Goal: Communication & Community: Answer question/provide support

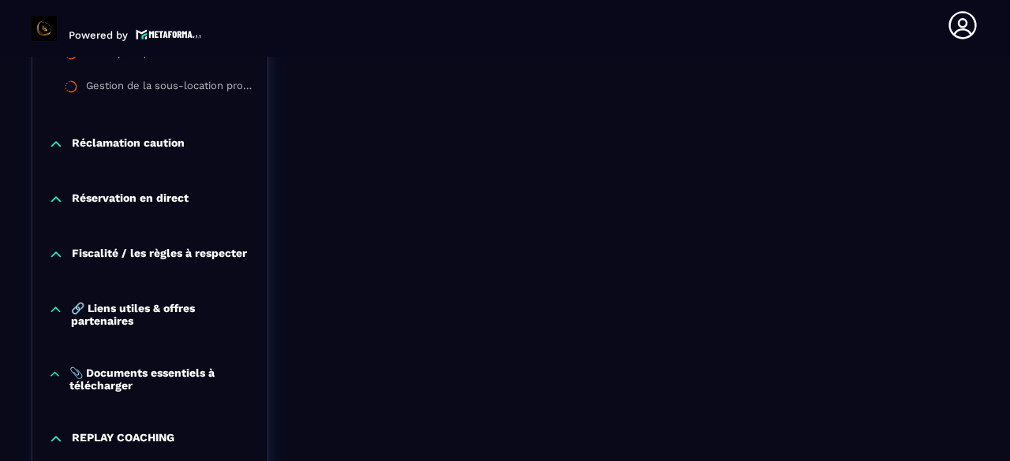
scroll to position [1559, 0]
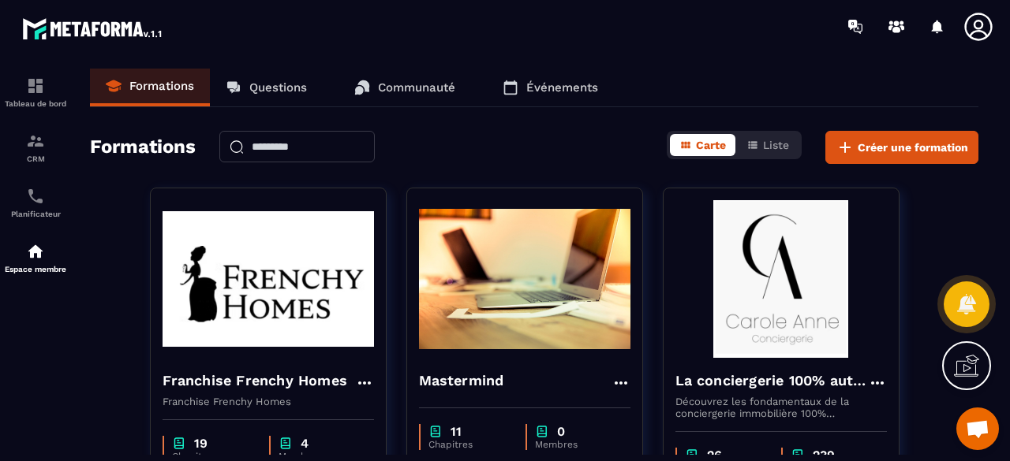
drag, startPoint x: 0, startPoint y: 0, endPoint x: 305, endPoint y: 89, distance: 318.0
click at [305, 89] on p "Questions" at bounding box center [278, 87] width 58 height 14
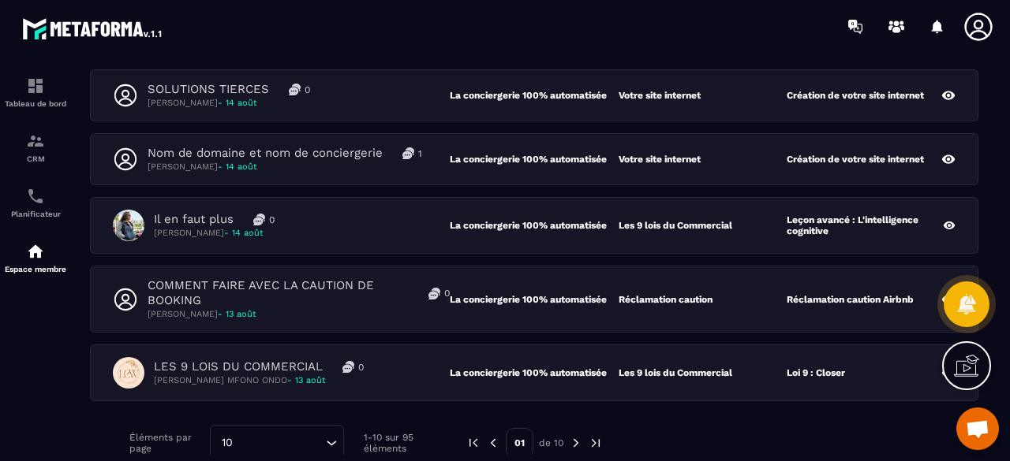
scroll to position [610, 0]
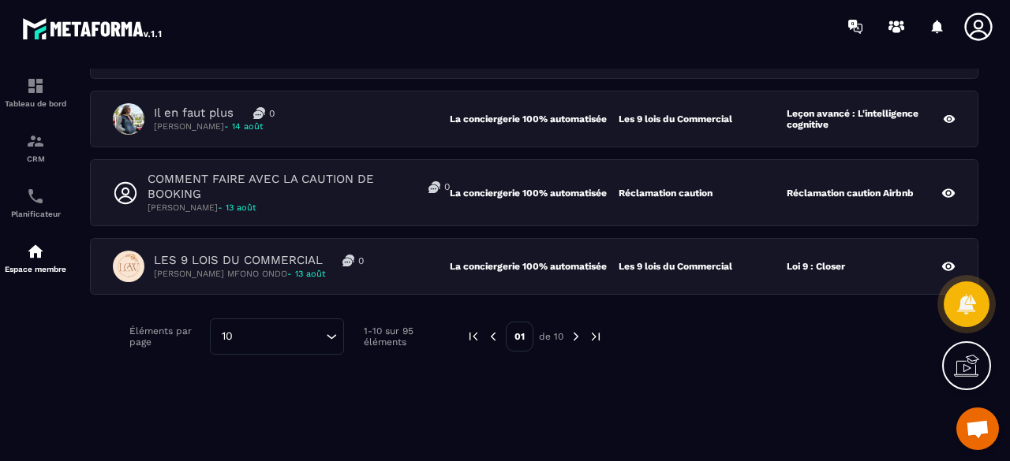
click at [577, 336] on img at bounding box center [576, 337] width 14 height 14
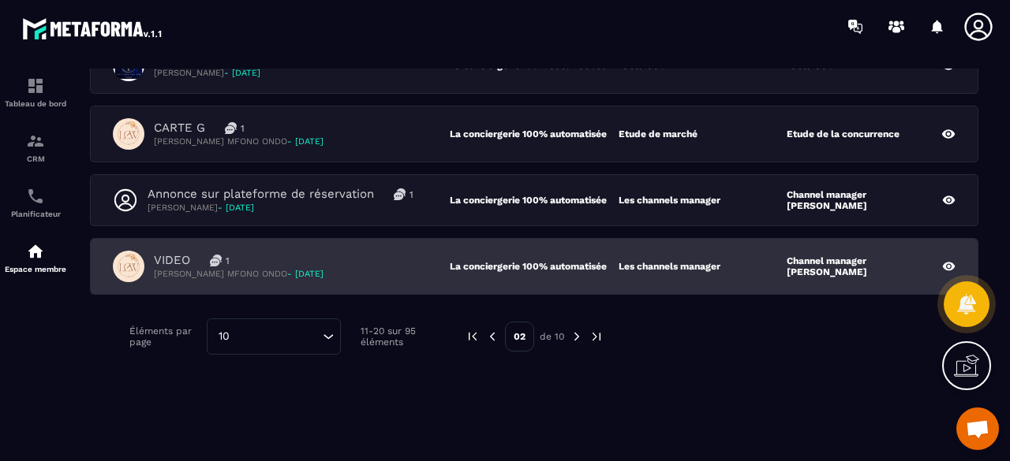
click at [402, 261] on div "VIDEO 1 [PERSON_NAME] MFONO ONDO - [DATE]" at bounding box center [281, 267] width 337 height 32
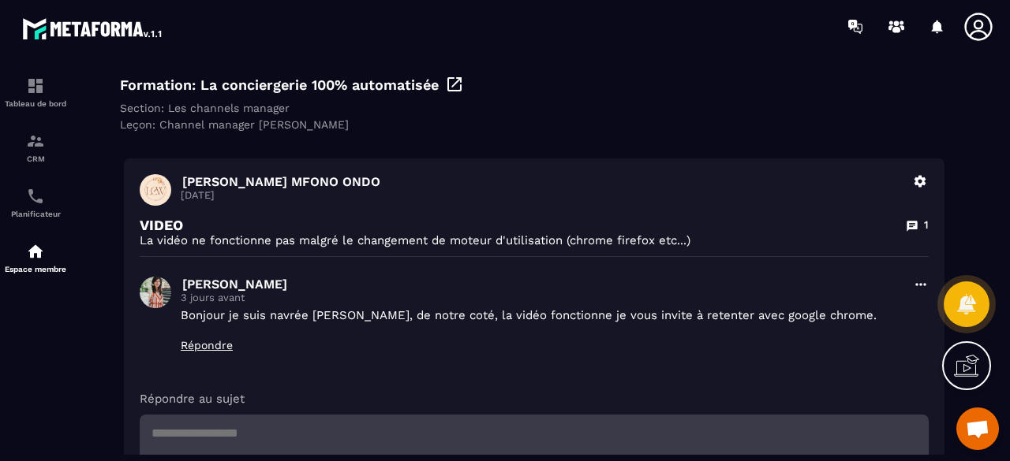
scroll to position [158, 0]
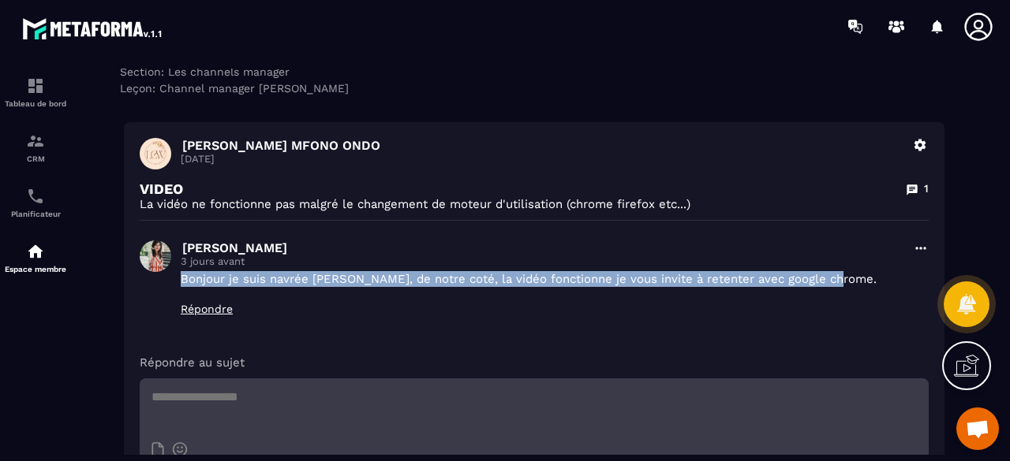
drag, startPoint x: 178, startPoint y: 282, endPoint x: 836, endPoint y: 279, distance: 657.8
click at [836, 279] on div "[PERSON_NAME] D 3 jours avant Bonjour je suis navrée [PERSON_NAME], de notre co…" at bounding box center [534, 286] width 789 height 91
copy p "Bonjour je suis navrée [PERSON_NAME], de notre coté, la vidéo fonctionne je vou…"
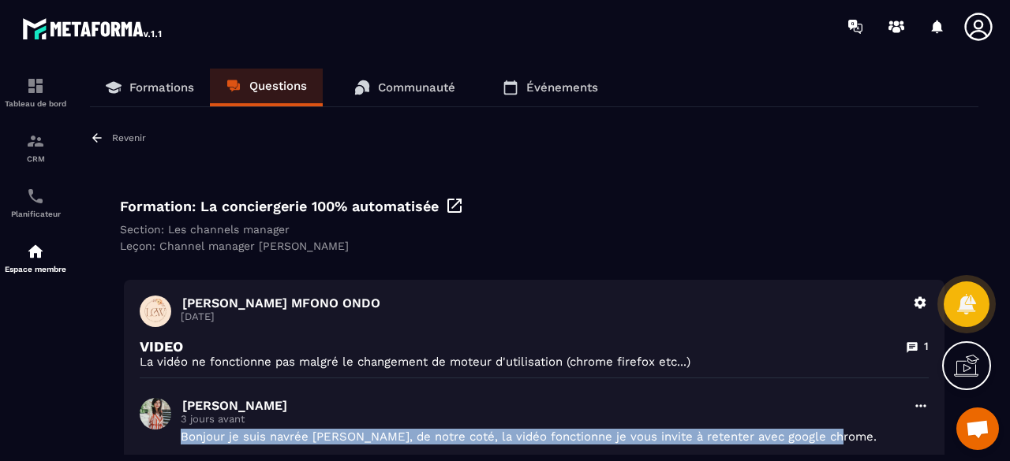
click at [269, 86] on p "Questions" at bounding box center [278, 86] width 58 height 14
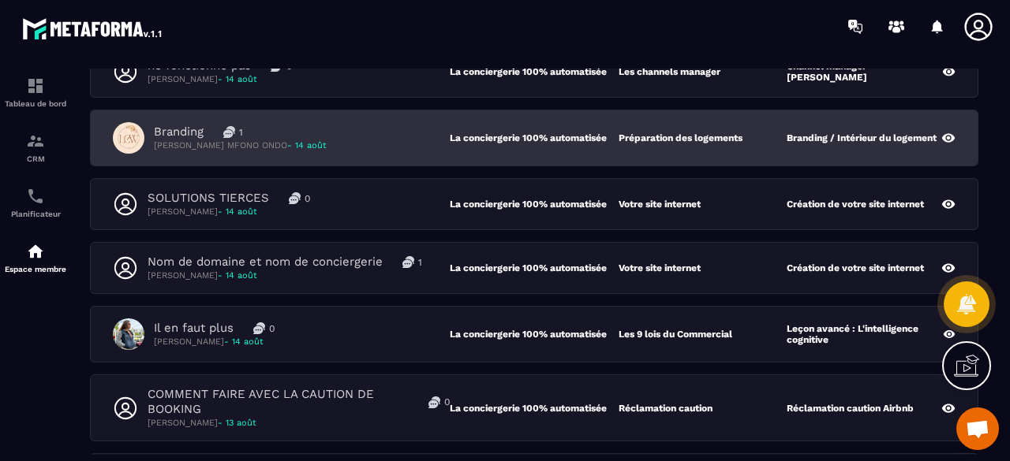
scroll to position [316, 0]
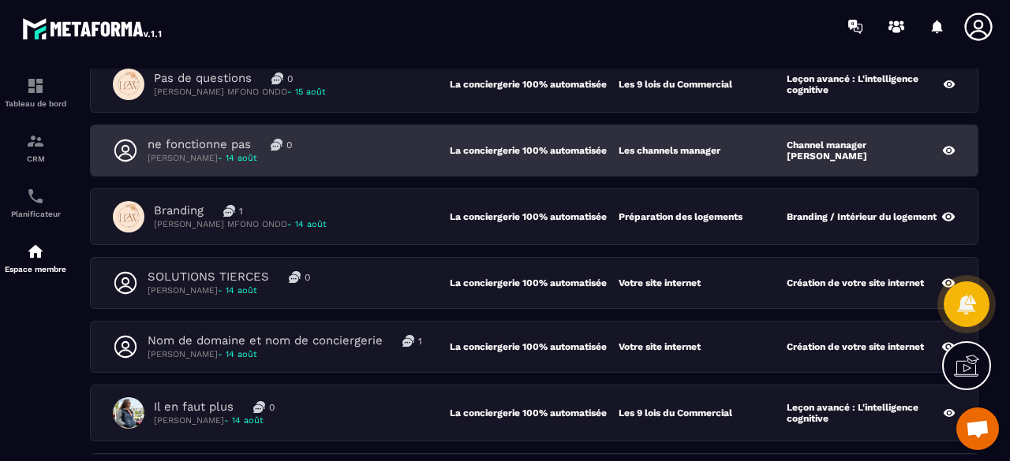
click at [371, 159] on div "ne fonctionne pas 0 [PERSON_NAME] - [DATE]" at bounding box center [281, 150] width 337 height 27
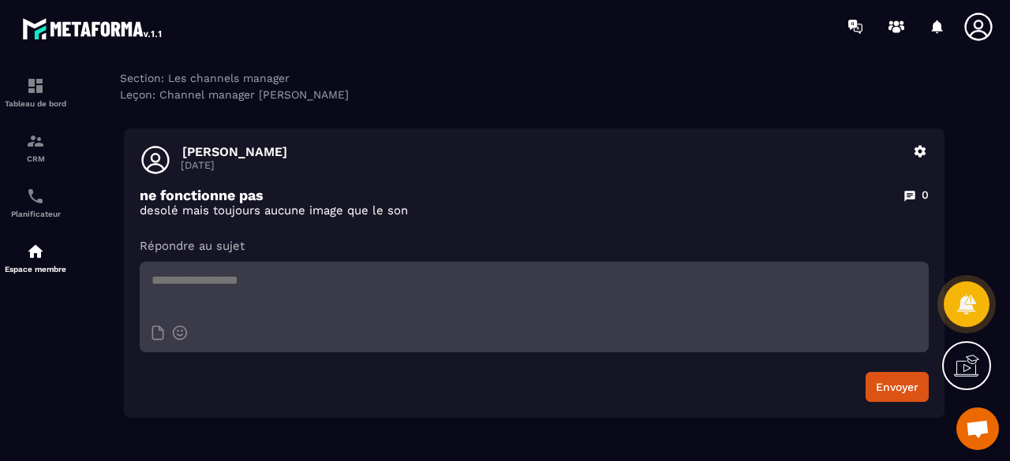
scroll to position [158, 0]
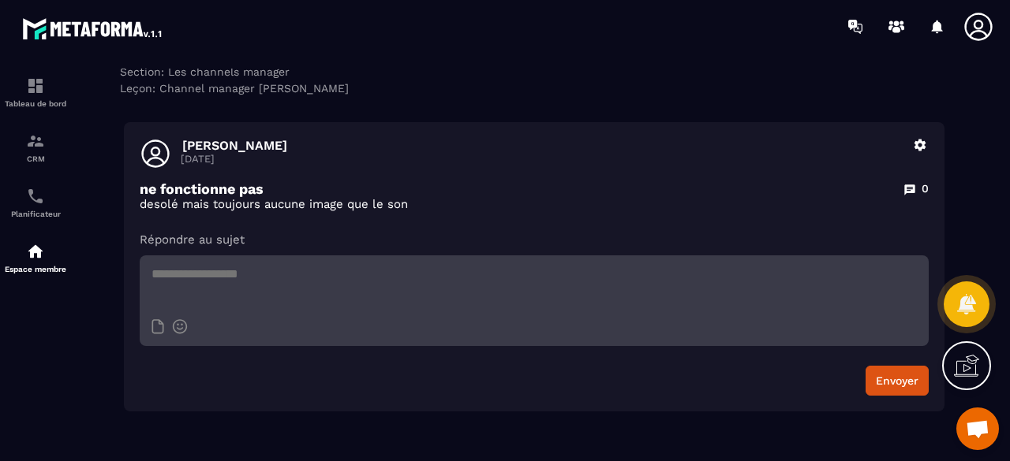
click at [271, 282] on textarea at bounding box center [534, 283] width 789 height 55
paste textarea "**********"
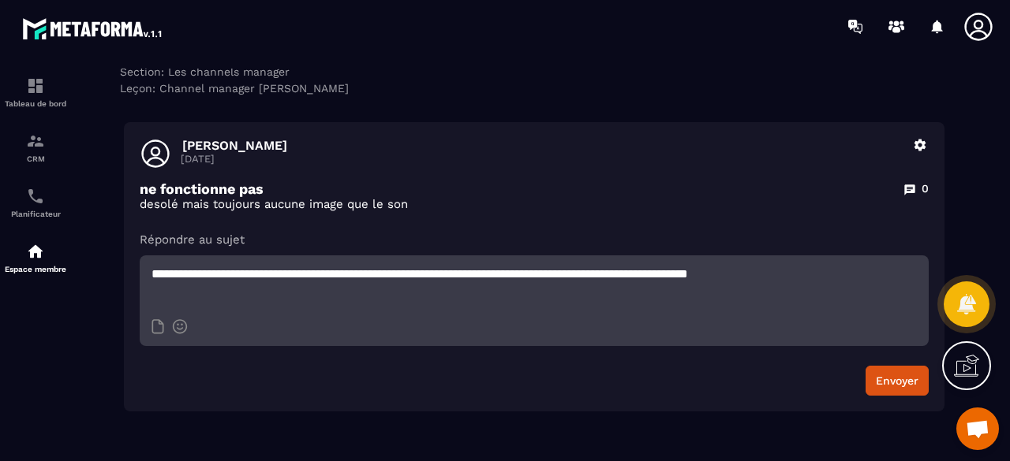
click at [323, 278] on textarea "**********" at bounding box center [534, 283] width 789 height 55
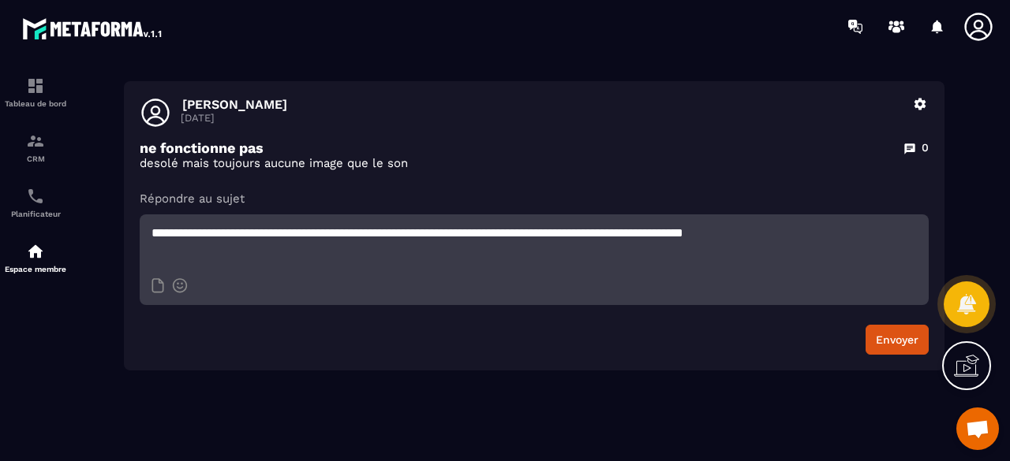
scroll to position [221, 0]
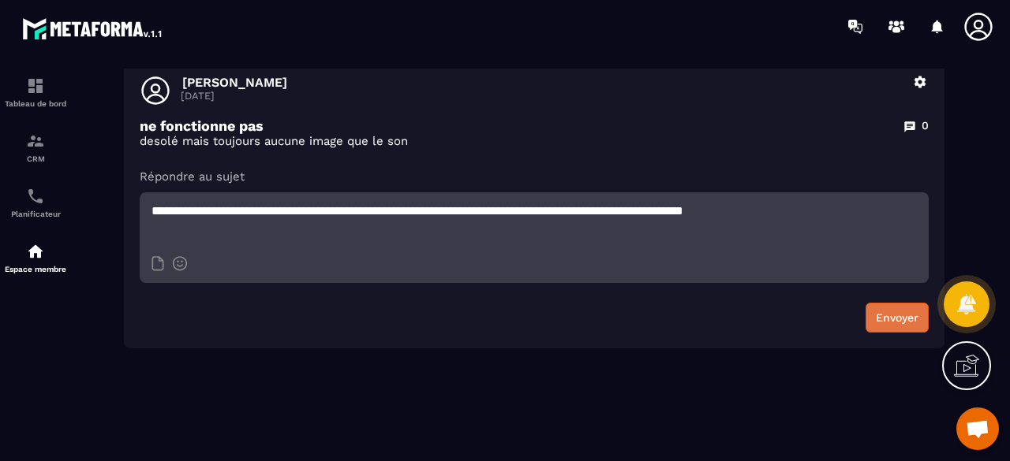
type textarea "**********"
click at [896, 322] on button "Envoyer" at bounding box center [896, 318] width 63 height 30
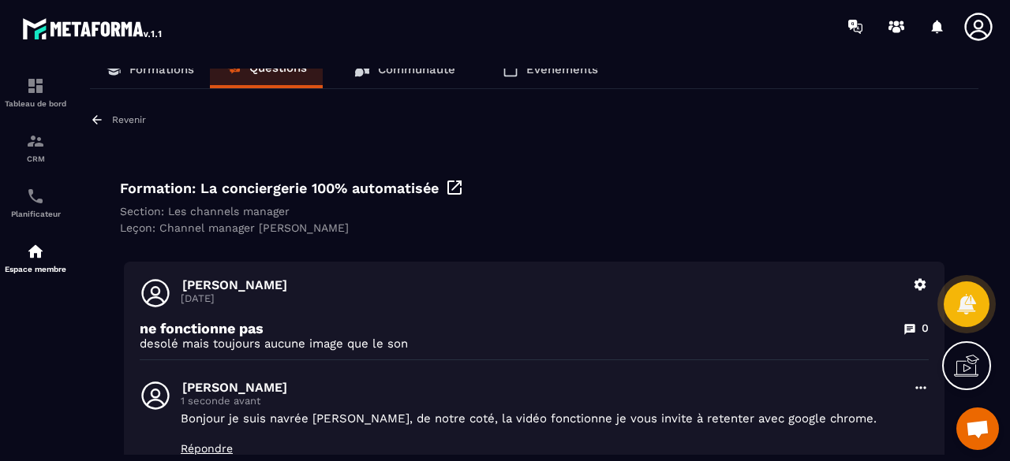
scroll to position [0, 0]
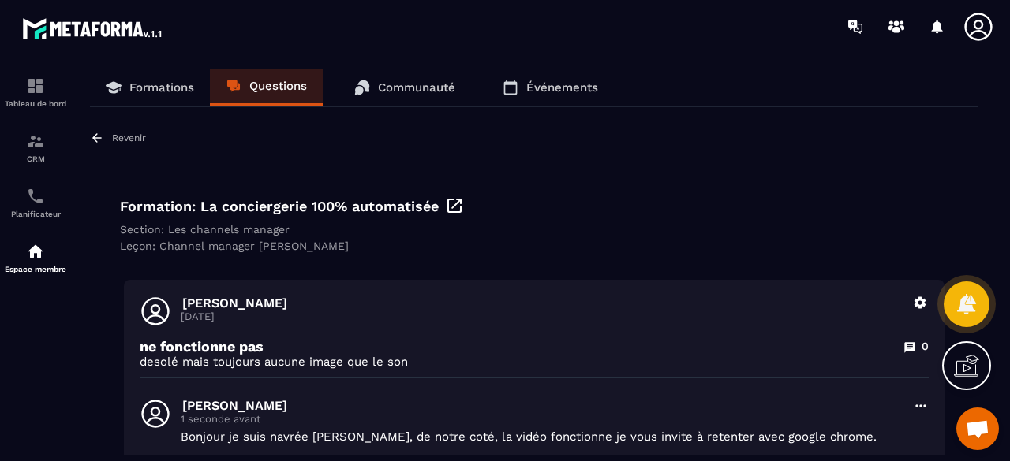
click at [282, 83] on p "Questions" at bounding box center [278, 86] width 58 height 14
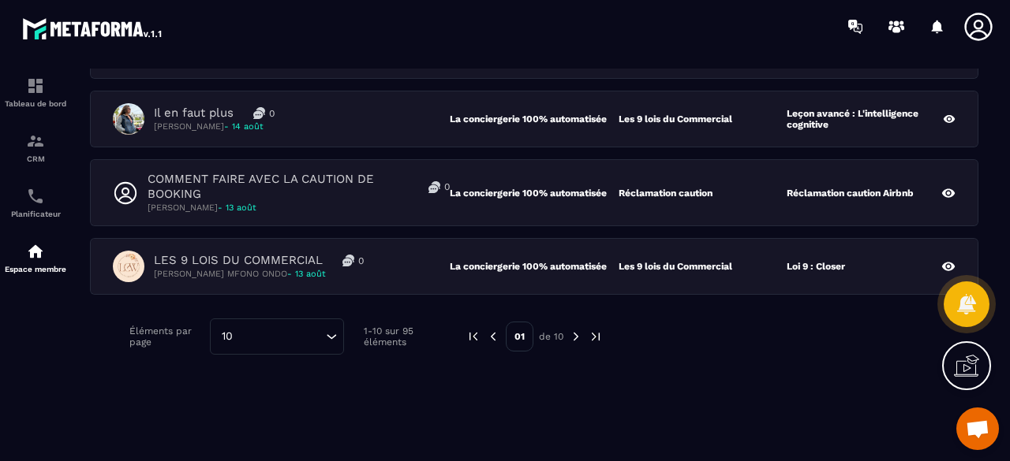
scroll to position [531, 0]
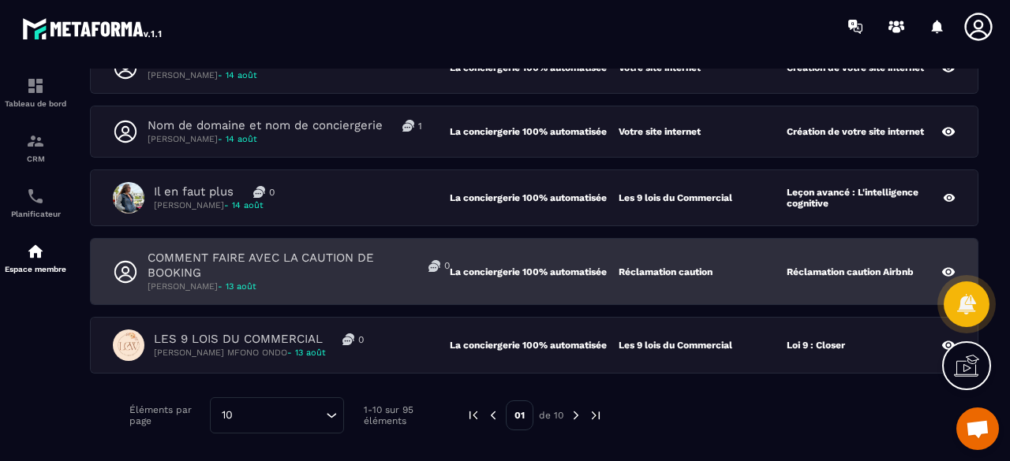
click at [339, 286] on p "[PERSON_NAME] - [DATE]" at bounding box center [298, 287] width 302 height 12
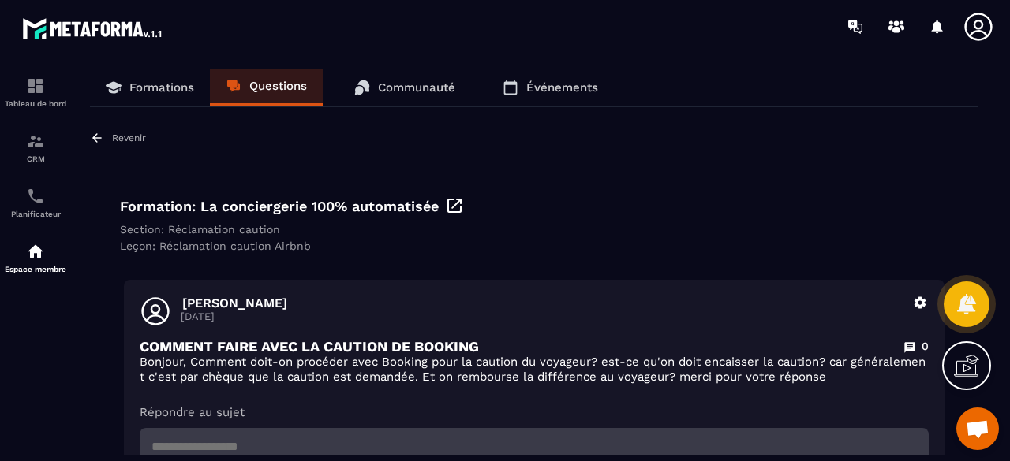
click at [275, 80] on p "Questions" at bounding box center [278, 86] width 58 height 14
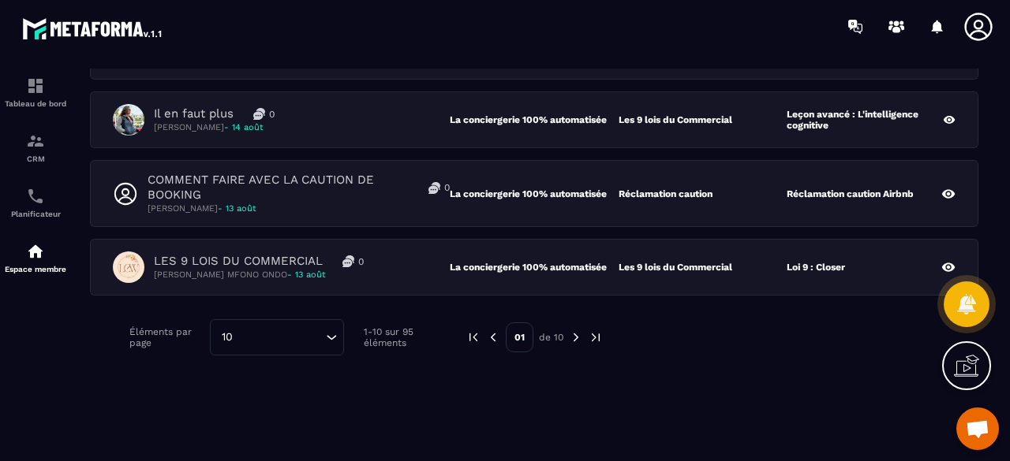
scroll to position [610, 0]
click at [577, 334] on img at bounding box center [576, 337] width 14 height 14
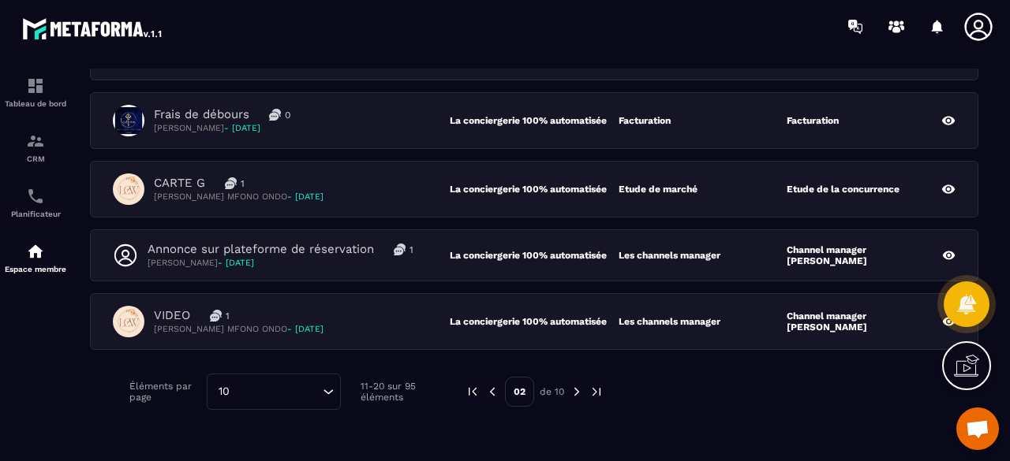
scroll to position [521, 0]
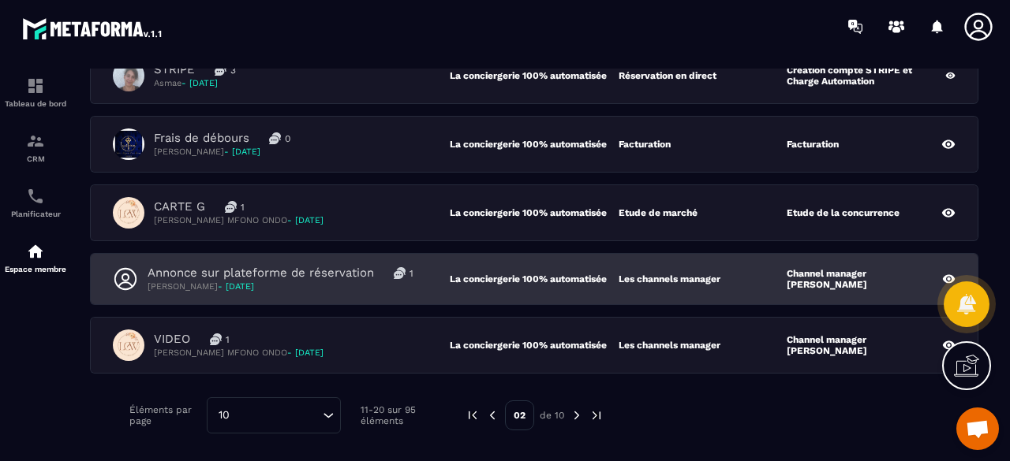
click at [317, 281] on p "[PERSON_NAME] - [DATE]" at bounding box center [280, 287] width 266 height 12
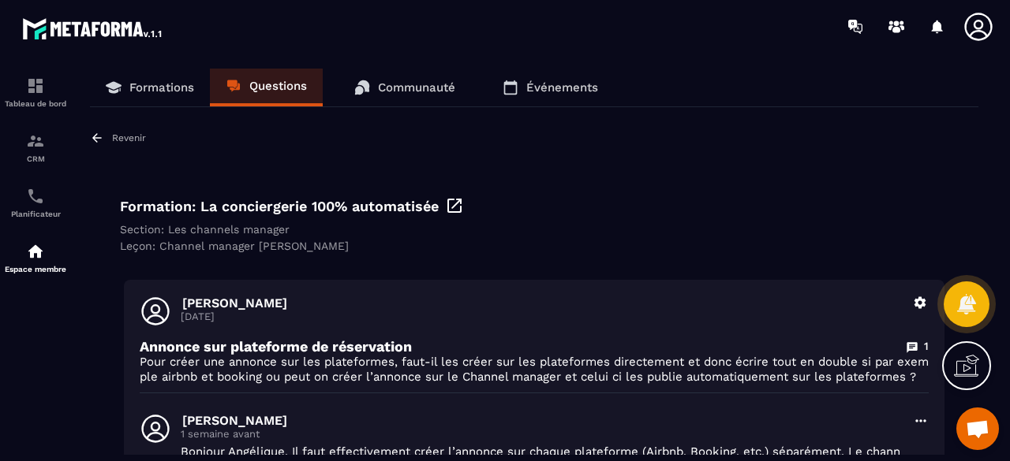
click at [277, 75] on link "Questions" at bounding box center [266, 88] width 113 height 38
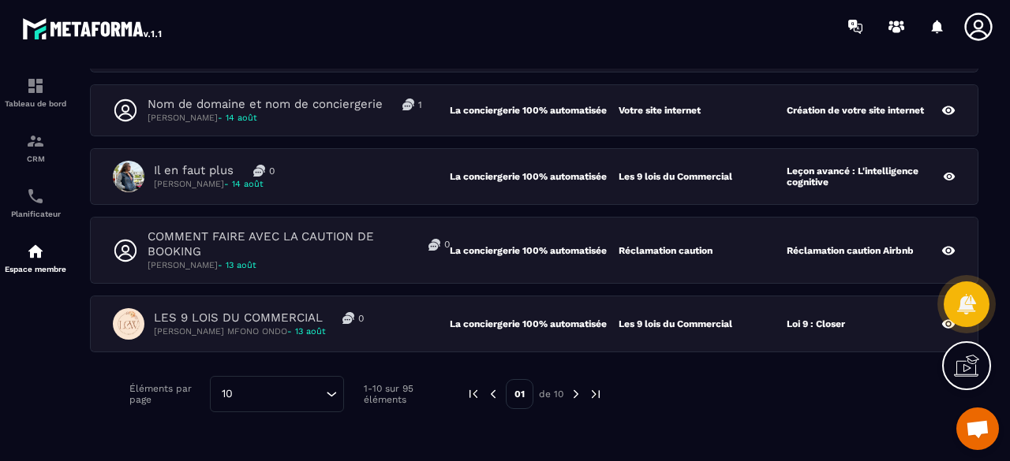
scroll to position [610, 0]
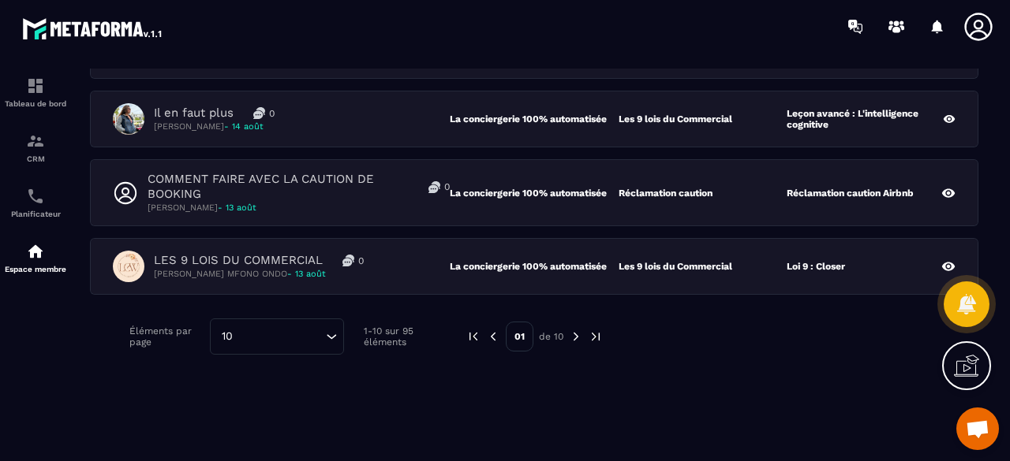
click at [577, 334] on img at bounding box center [576, 337] width 14 height 14
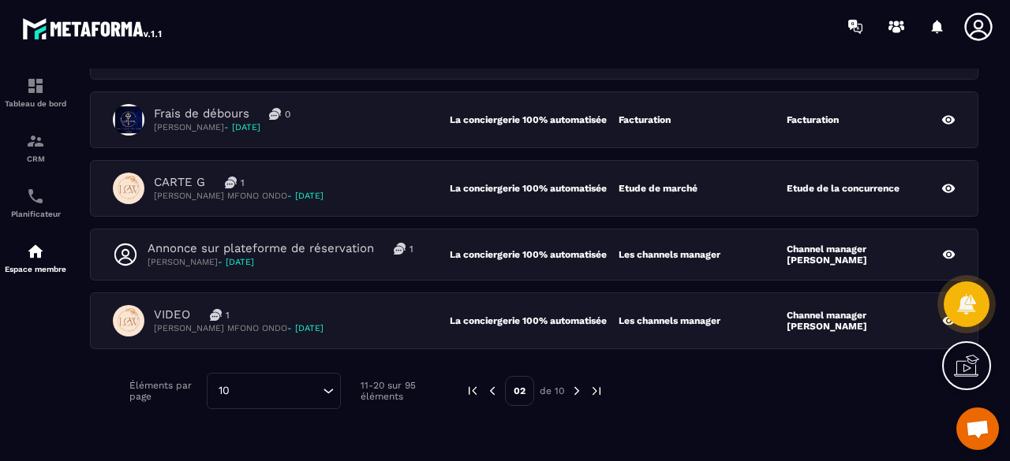
scroll to position [552, 0]
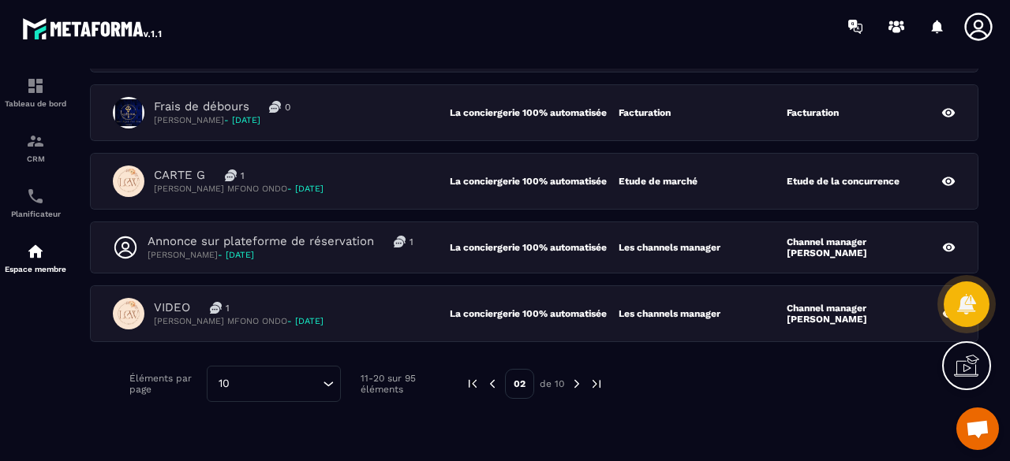
click at [569, 380] on img at bounding box center [576, 384] width 14 height 14
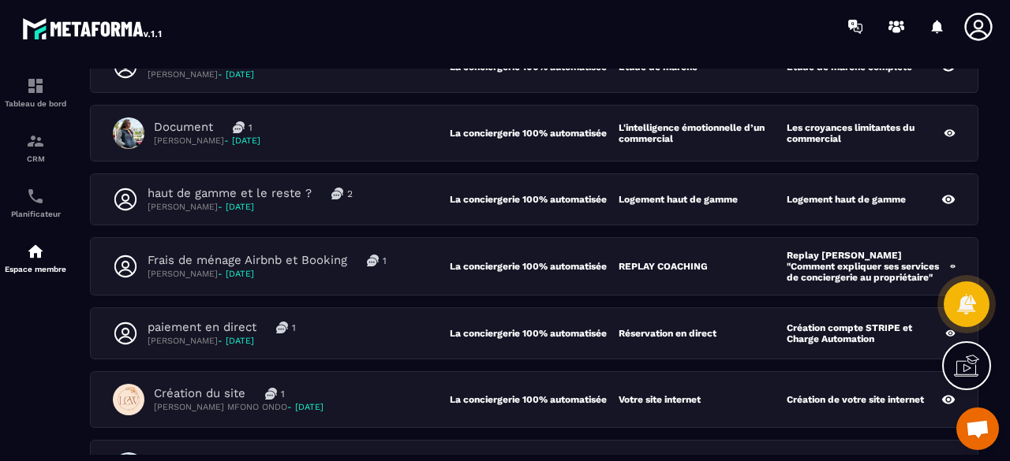
scroll to position [596, 0]
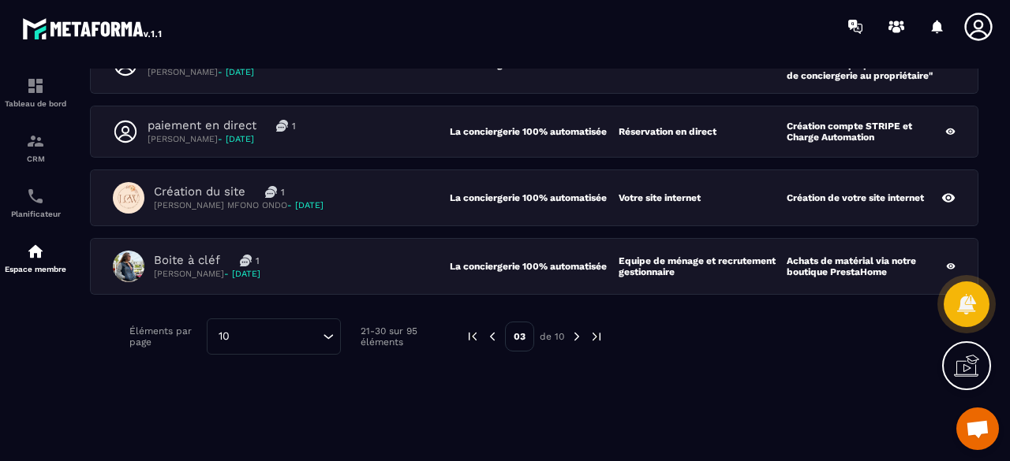
click at [494, 334] on img at bounding box center [492, 337] width 14 height 14
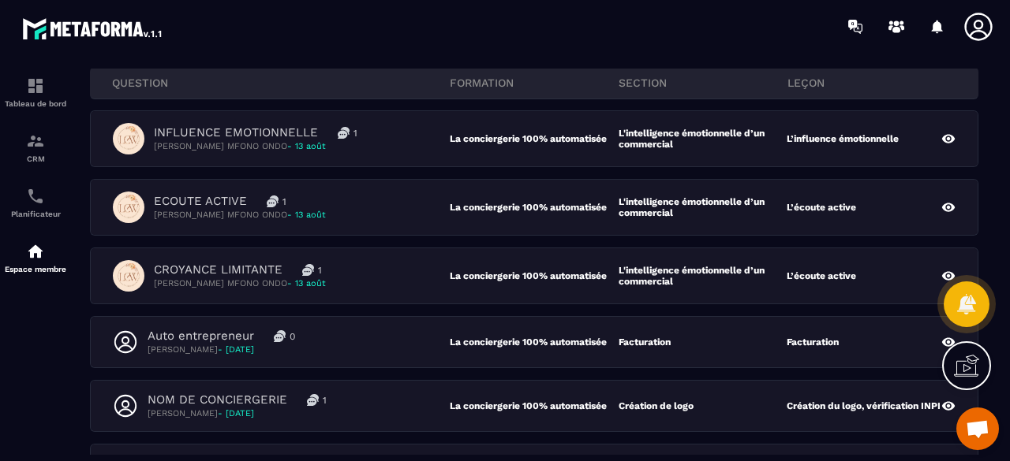
scroll to position [203, 0]
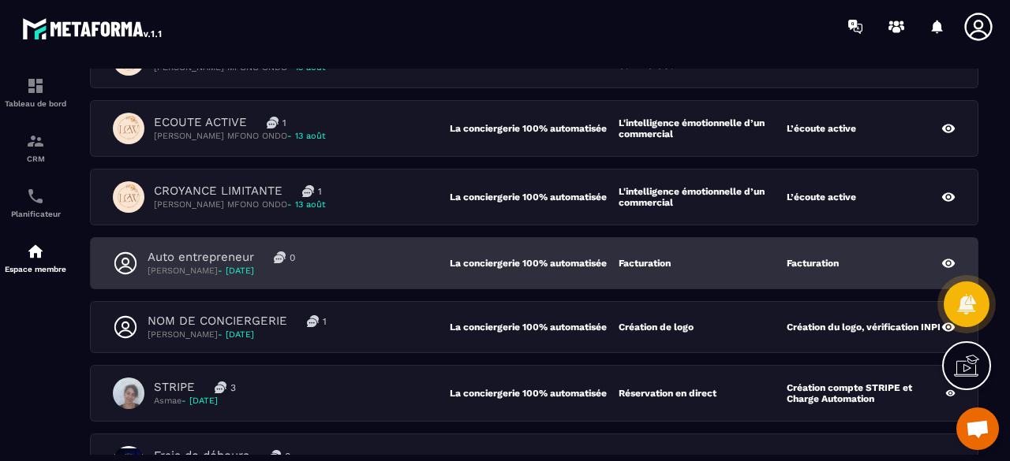
click at [390, 256] on div "Auto entrepreneur 0 [PERSON_NAME] - [DATE]" at bounding box center [281, 263] width 337 height 27
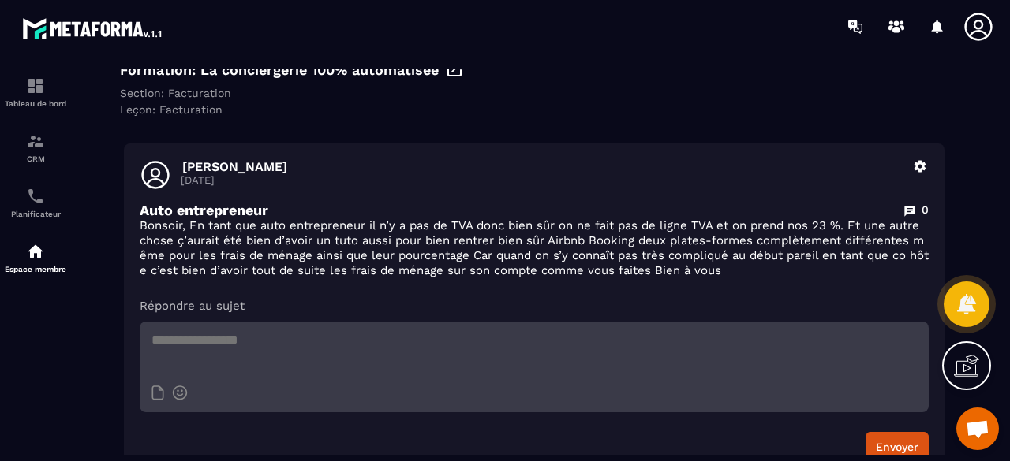
scroll to position [158, 0]
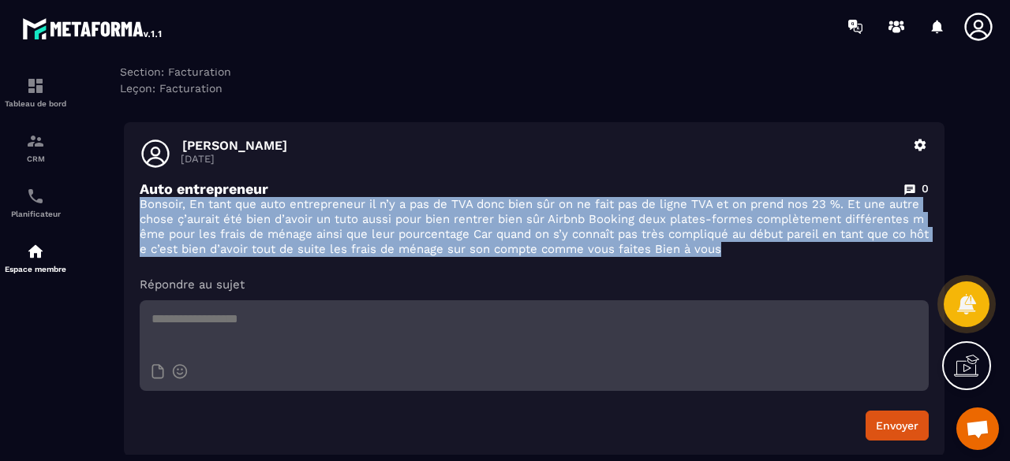
drag, startPoint x: 141, startPoint y: 209, endPoint x: 746, endPoint y: 252, distance: 606.5
click at [746, 252] on p "Bonsoir, En tant que auto entrepreneur il n’y a pas de TVA donc bien sûr on ne …" at bounding box center [534, 227] width 789 height 60
copy p "Bonsoir, En tant que auto entrepreneur il n’y a pas de TVA donc bien sûr on ne …"
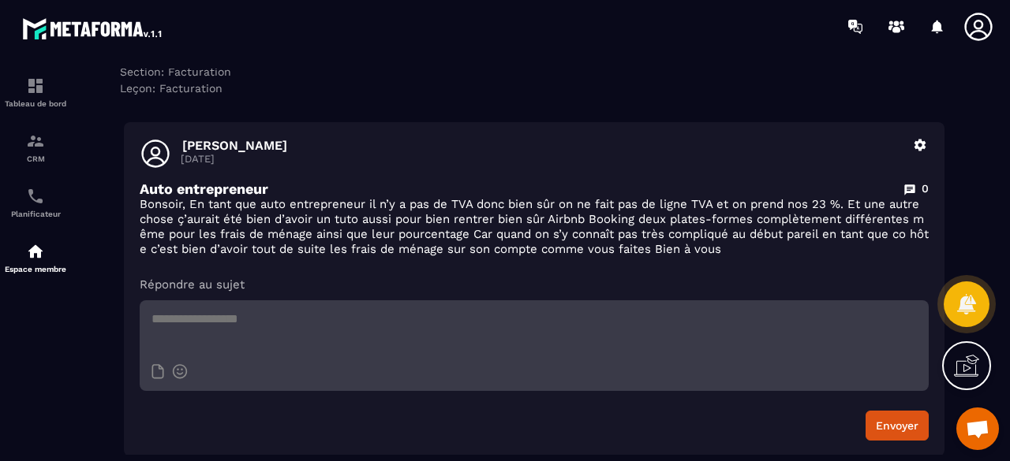
click at [342, 133] on div "[PERSON_NAME] [DATE] Supprimer Auto entrepreneur 0 [PERSON_NAME], En tant que a…" at bounding box center [534, 289] width 820 height 334
click at [235, 323] on textarea at bounding box center [534, 328] width 789 height 55
paste textarea "**********"
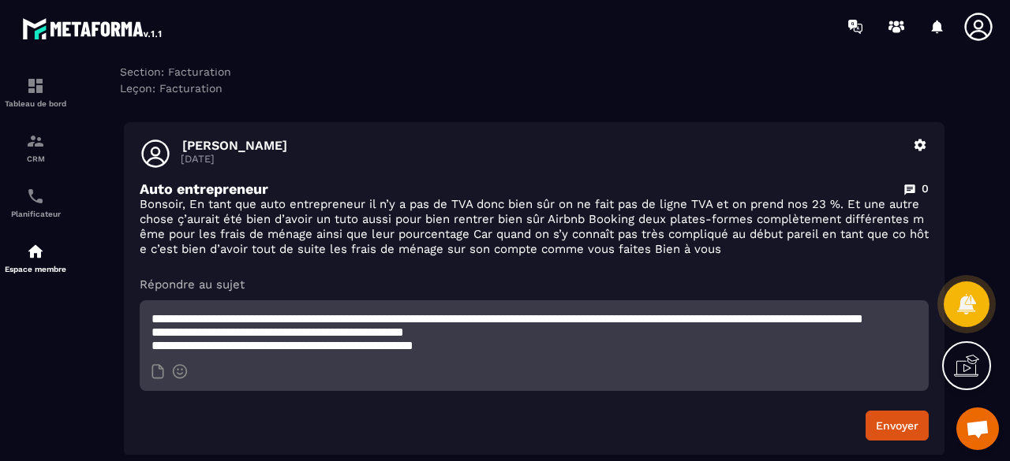
scroll to position [71, 0]
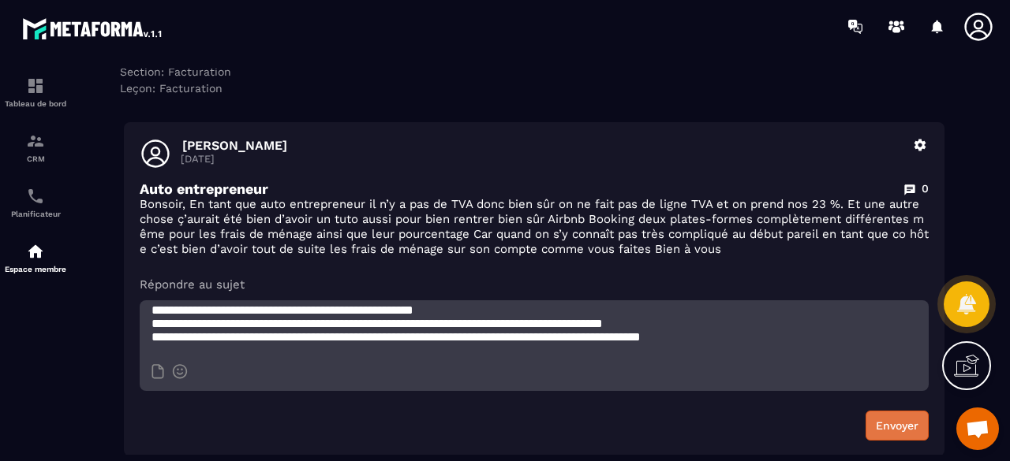
type textarea "**********"
click at [891, 424] on button "Envoyer" at bounding box center [896, 426] width 63 height 30
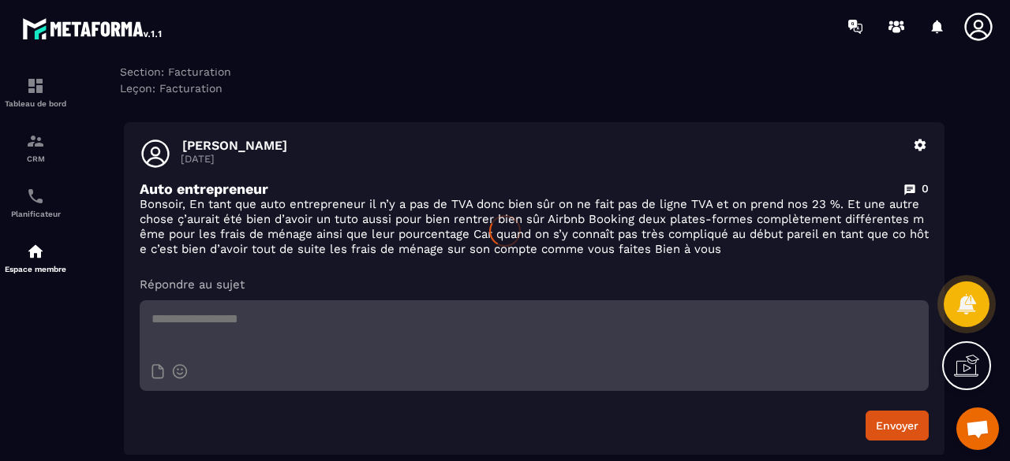
scroll to position [0, 0]
